Goal: Transaction & Acquisition: Book appointment/travel/reservation

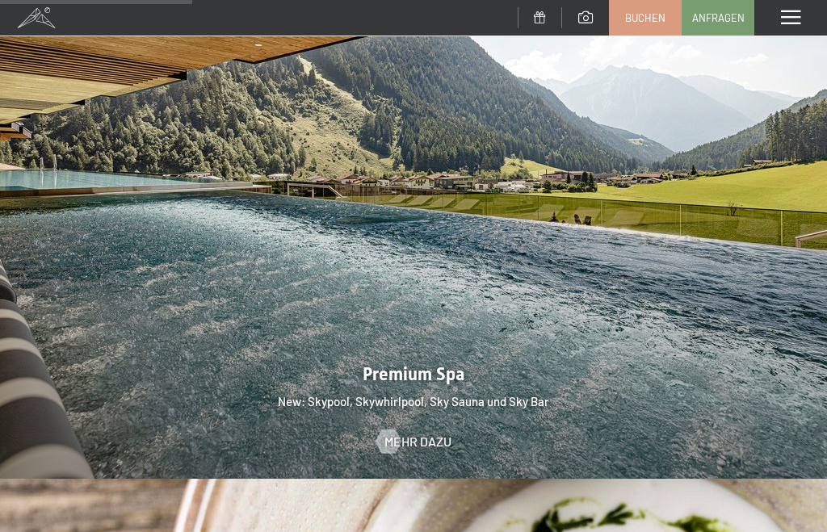
scroll to position [1904, 0]
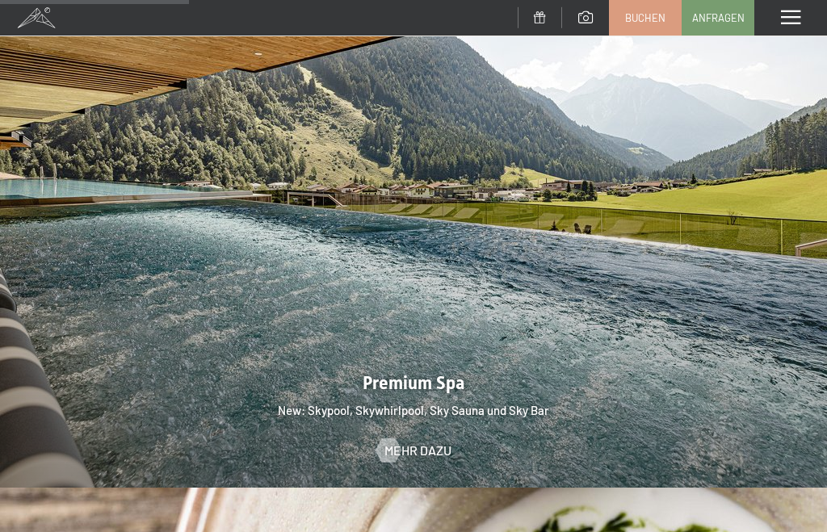
click at [437, 443] on span "Mehr dazu" at bounding box center [417, 451] width 67 height 18
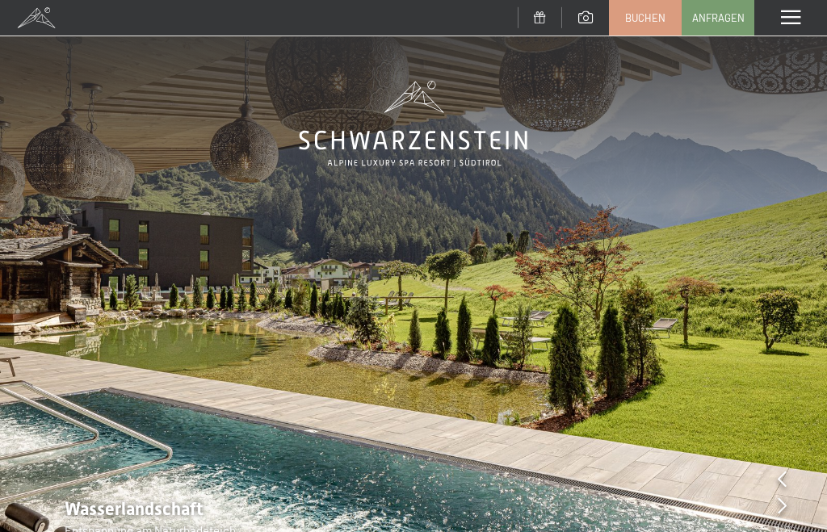
click at [791, 15] on span at bounding box center [790, 18] width 19 height 15
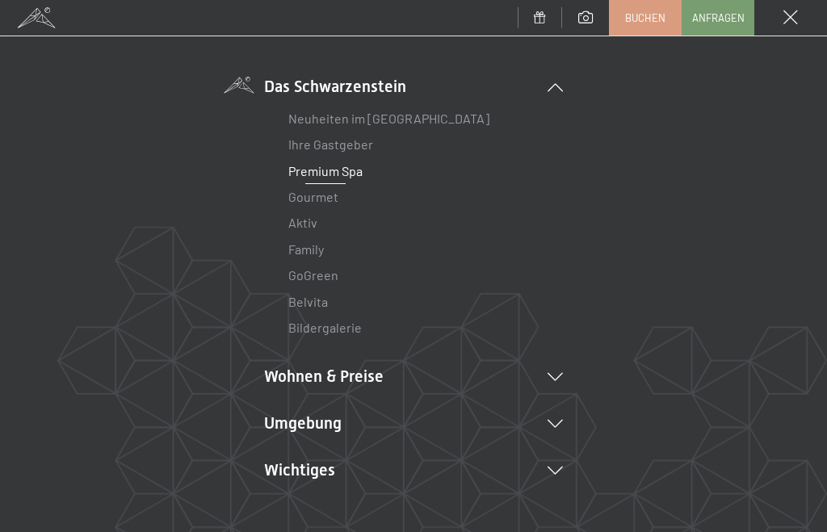
scroll to position [132, 0]
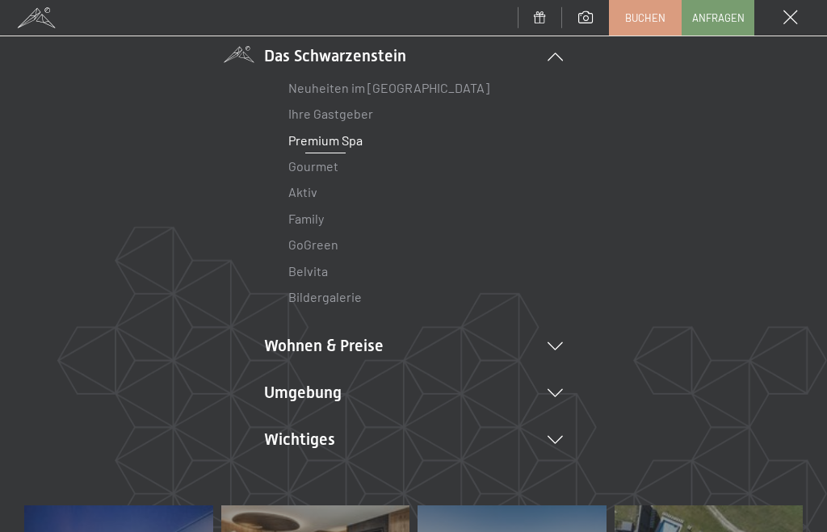
click at [560, 343] on icon at bounding box center [555, 346] width 15 height 8
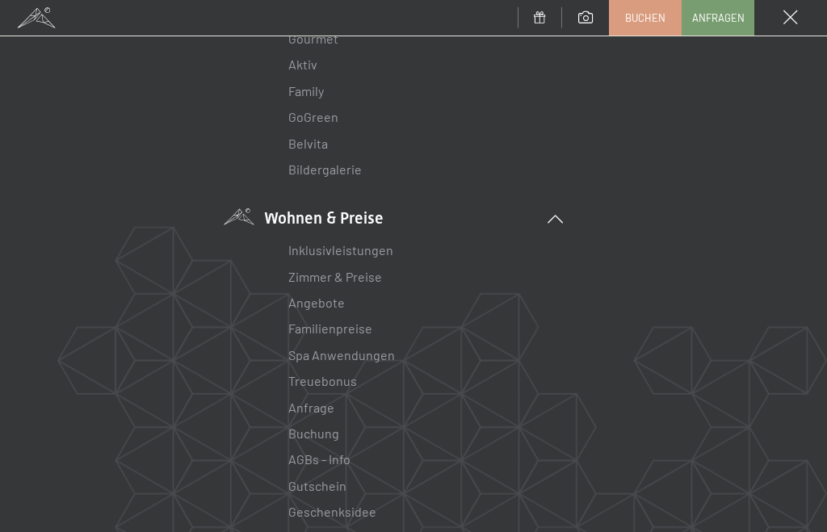
scroll to position [266, 0]
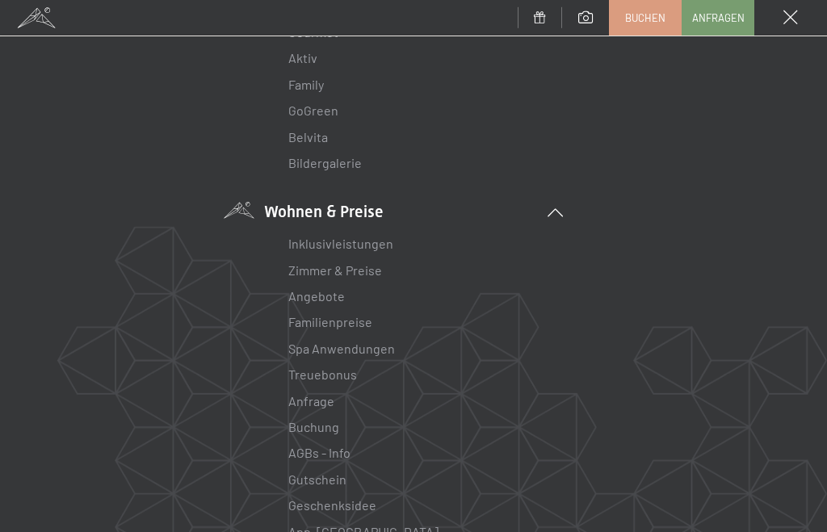
click at [366, 265] on link "Zimmer & Preise" at bounding box center [335, 270] width 94 height 15
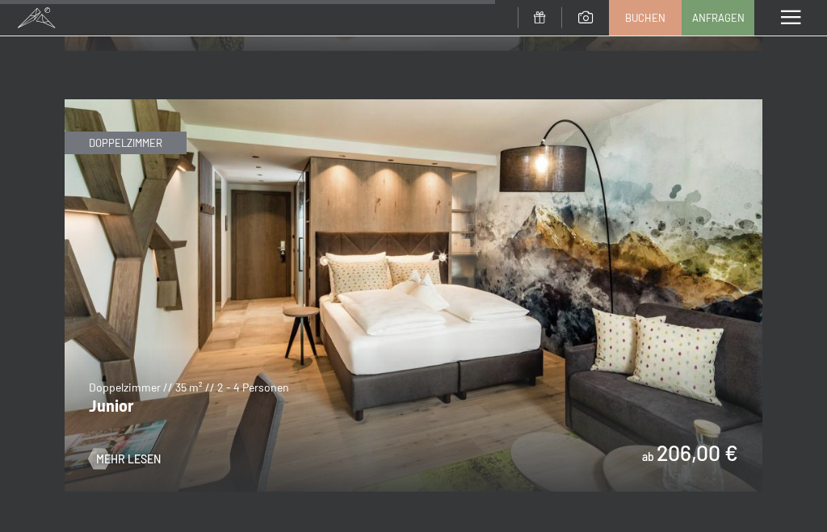
scroll to position [4612, 0]
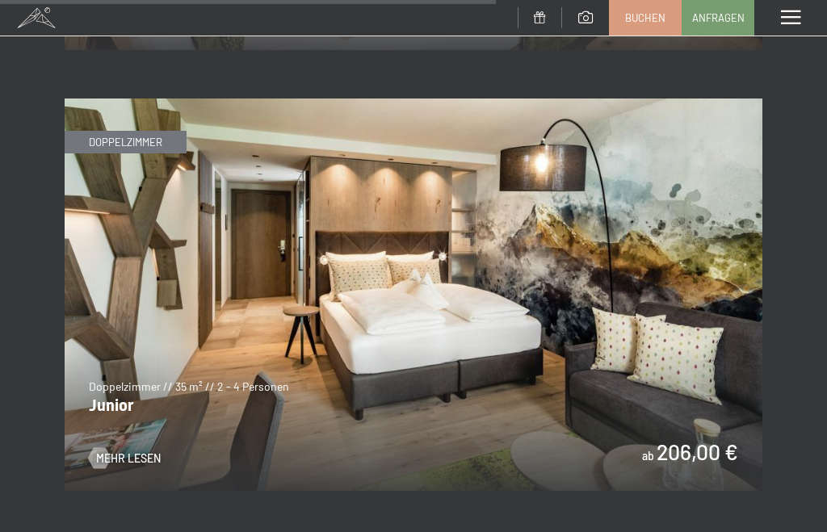
click at [128, 451] on span "Mehr Lesen" at bounding box center [128, 459] width 65 height 16
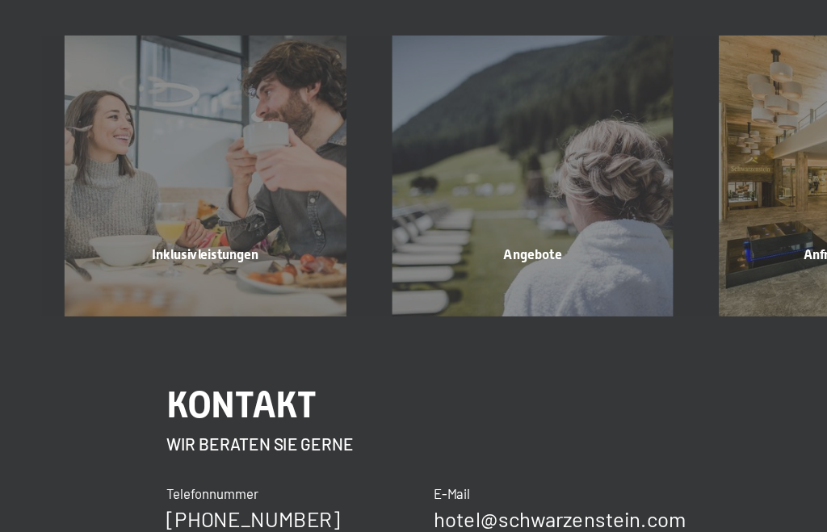
scroll to position [2041, 0]
click at [158, 268] on div "Inklusivleistungen" at bounding box center [159, 295] width 254 height 55
